Goal: Task Accomplishment & Management: Manage account settings

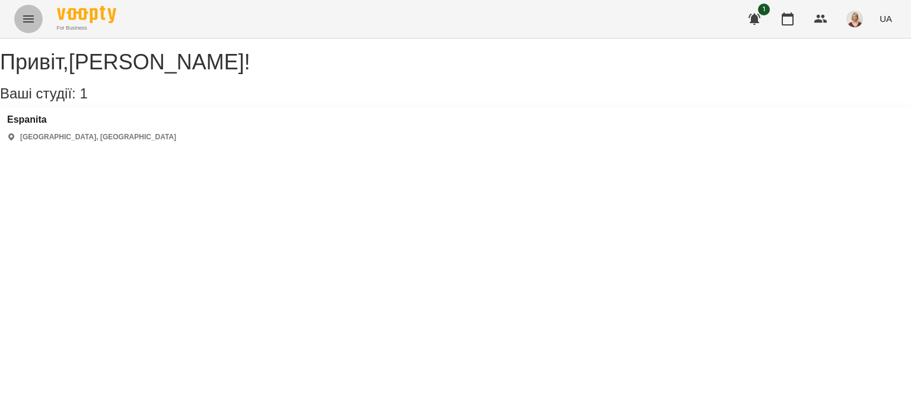
click at [31, 15] on icon "Menu" at bounding box center [28, 18] width 11 height 7
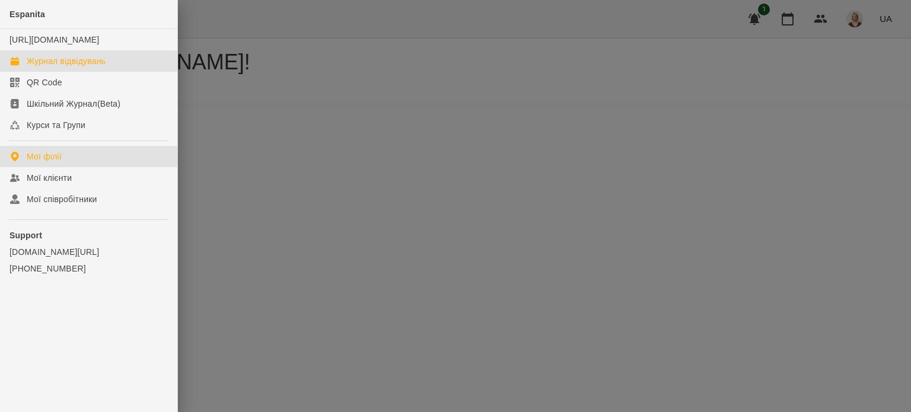
click at [83, 67] on div "Журнал відвідувань" at bounding box center [66, 61] width 79 height 12
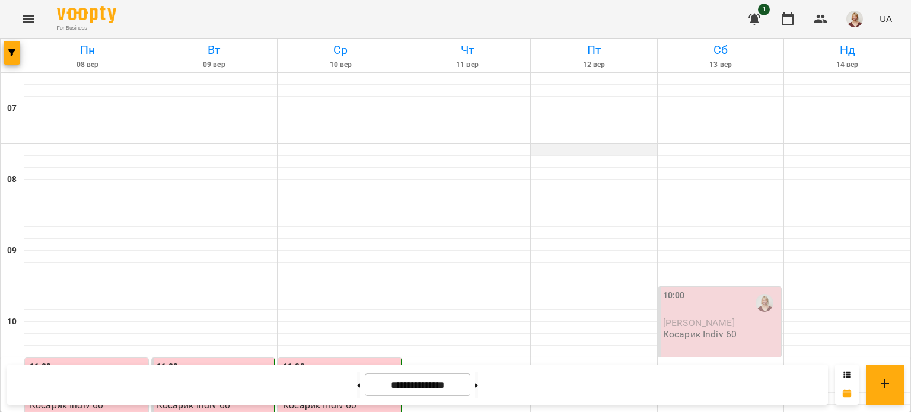
scroll to position [164, 0]
click at [764, 318] on p "[PERSON_NAME]" at bounding box center [721, 323] width 116 height 10
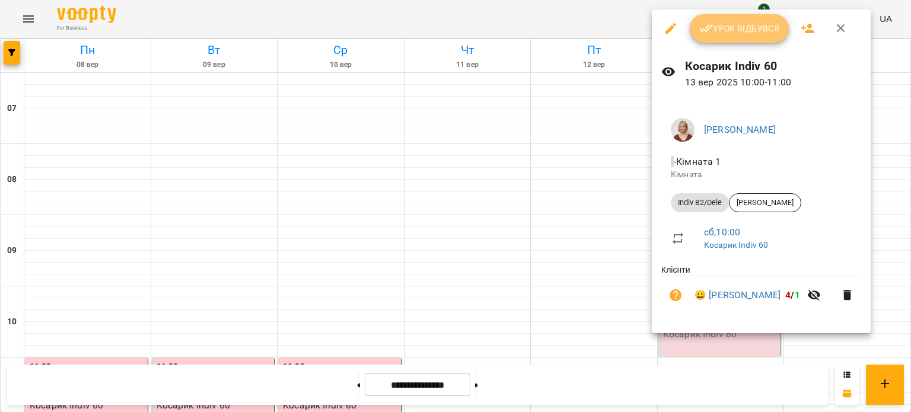
click at [742, 33] on span "Урок відбувся" at bounding box center [740, 28] width 81 height 14
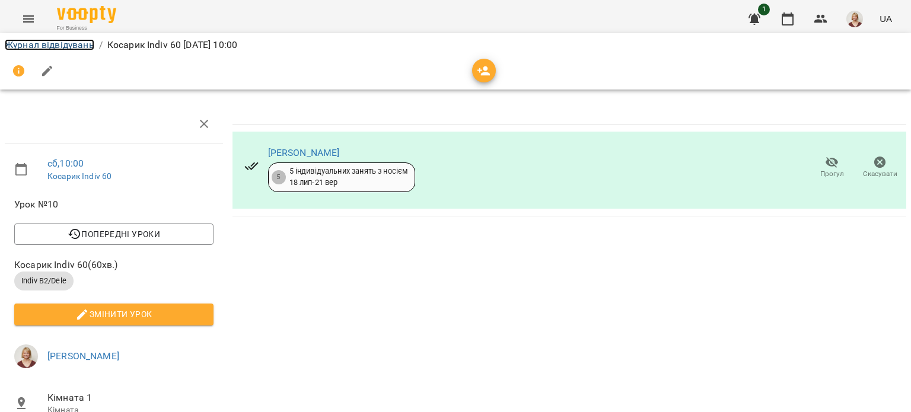
click at [26, 43] on link "Журнал відвідувань" at bounding box center [50, 44] width 90 height 11
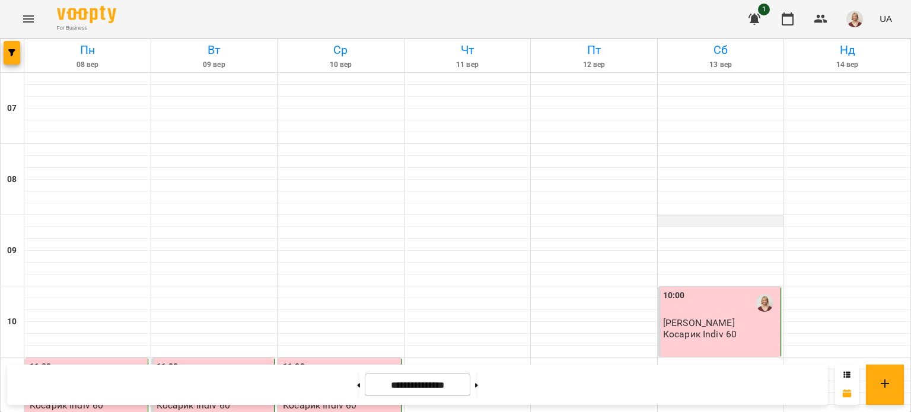
scroll to position [265, 0]
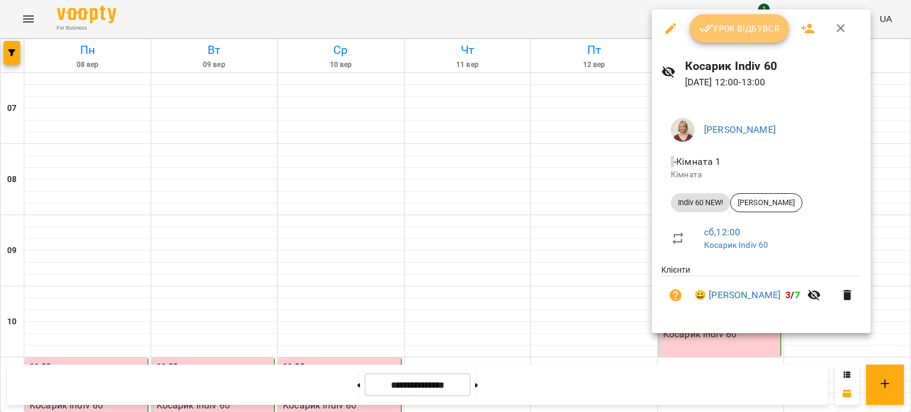
click at [741, 23] on span "Урок відбувся" at bounding box center [740, 28] width 81 height 14
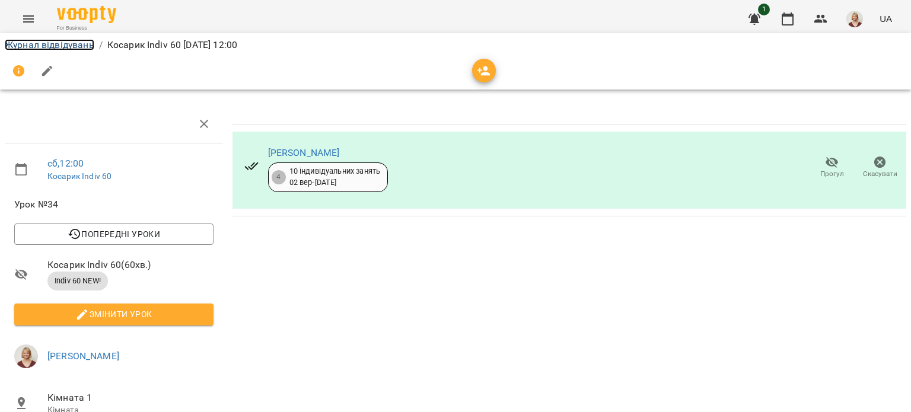
click at [33, 41] on link "Журнал відвідувань" at bounding box center [50, 44] width 90 height 11
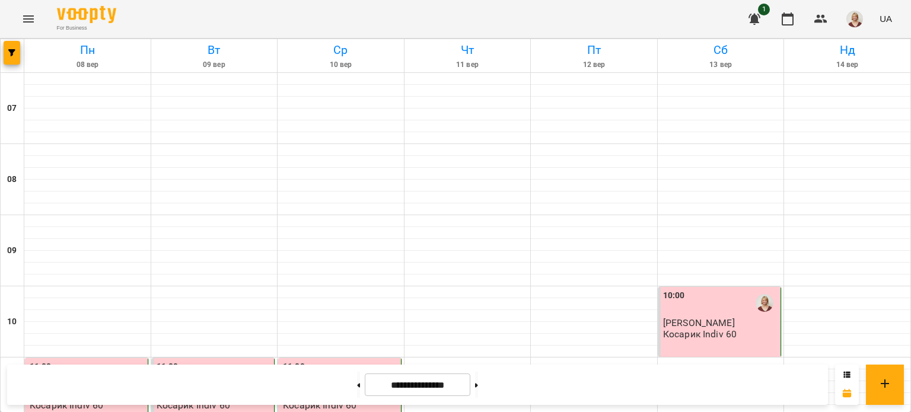
scroll to position [403, 0]
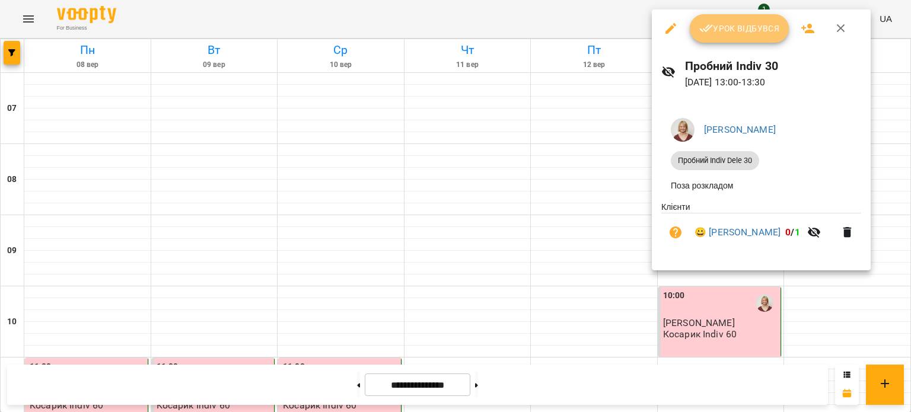
click at [736, 31] on span "Урок відбувся" at bounding box center [740, 28] width 81 height 14
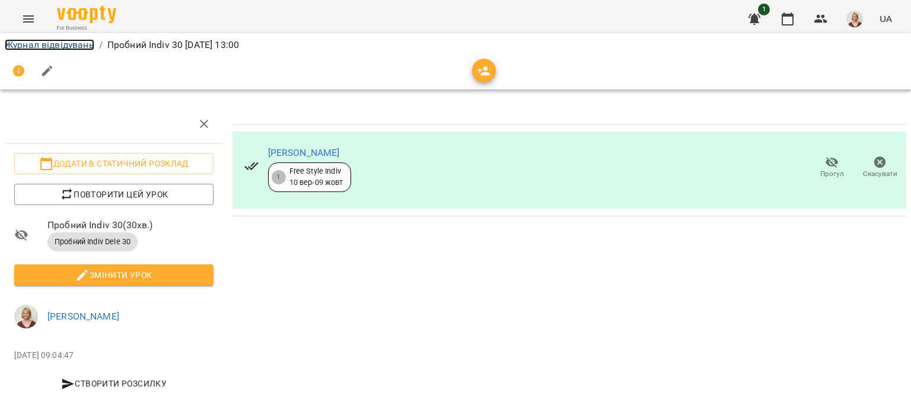
click at [76, 47] on link "Журнал відвідувань" at bounding box center [50, 44] width 90 height 11
